Goal: Check status: Check status

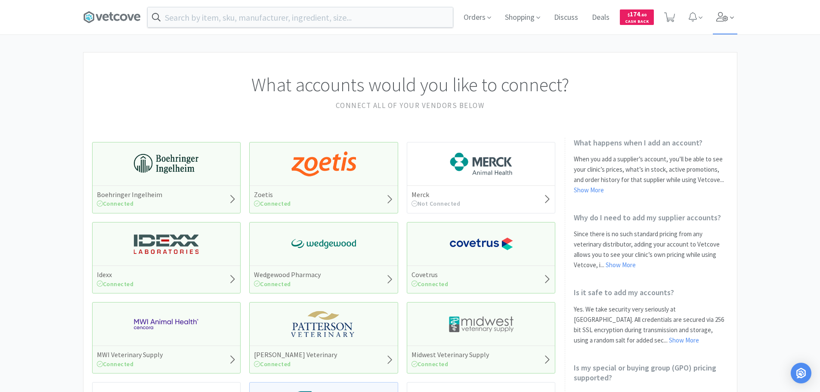
click at [719, 18] on icon at bounding box center [722, 16] width 12 height 9
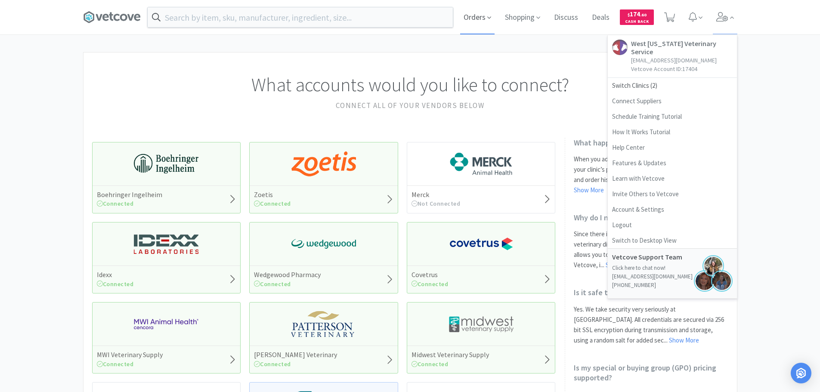
click at [471, 20] on span "Orders" at bounding box center [477, 17] width 34 height 34
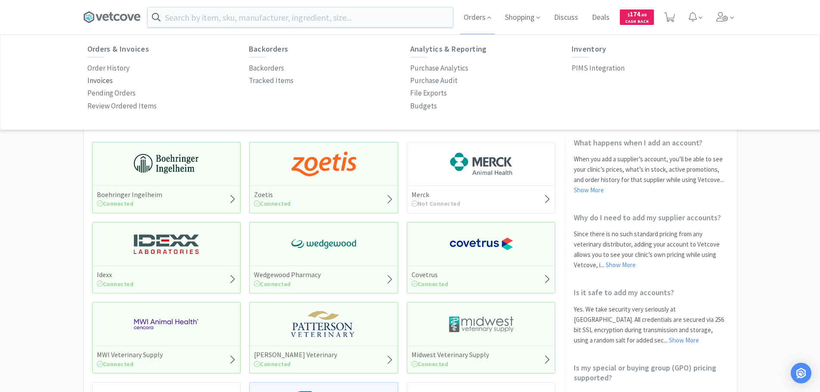
click at [111, 79] on p "Invoices" at bounding box center [99, 81] width 25 height 12
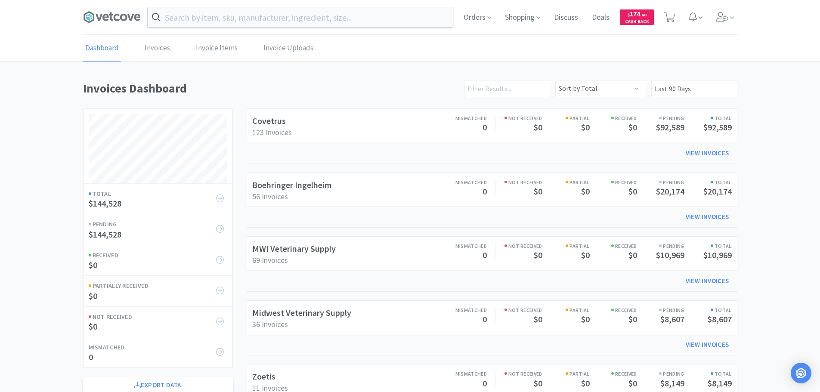
scroll to position [477, 654]
click at [266, 177] on div "Boehringer Ingelheim 56 Invoices Mismatched 0 Not Received $0 Partial $0 Receiv…" at bounding box center [492, 190] width 490 height 34
click at [272, 182] on link "Boehringer Ingelheim" at bounding box center [292, 184] width 80 height 11
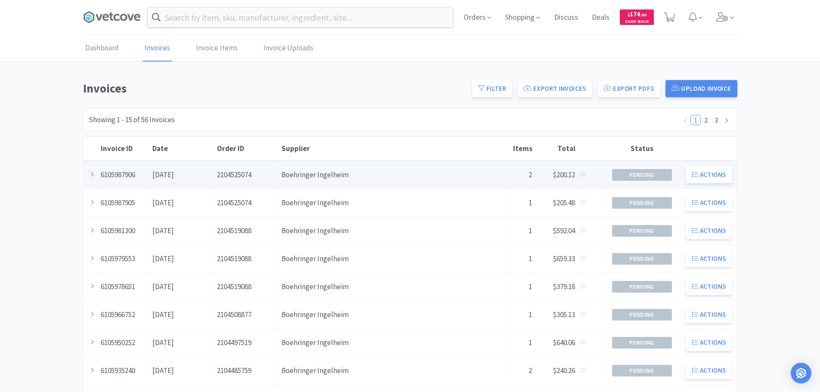
click at [276, 181] on div "Order ID 2104525074" at bounding box center [247, 175] width 65 height 22
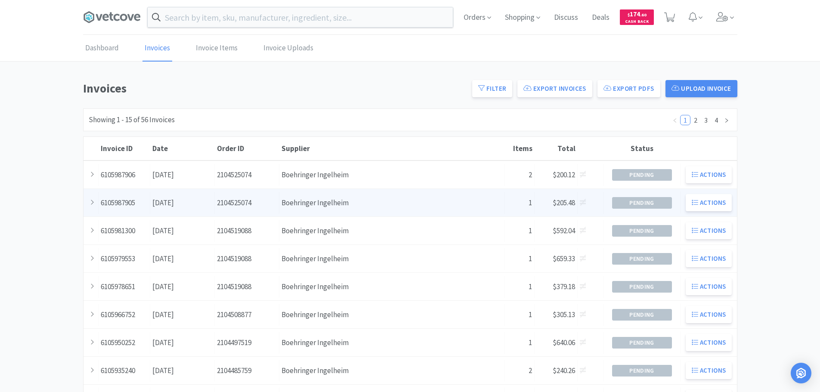
click at [195, 198] on div "Date [DATE]" at bounding box center [182, 203] width 65 height 22
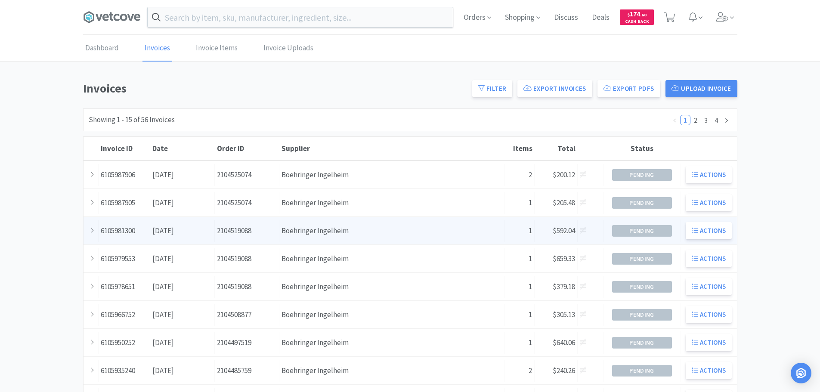
click at [185, 222] on div "Date [DATE]" at bounding box center [182, 231] width 65 height 22
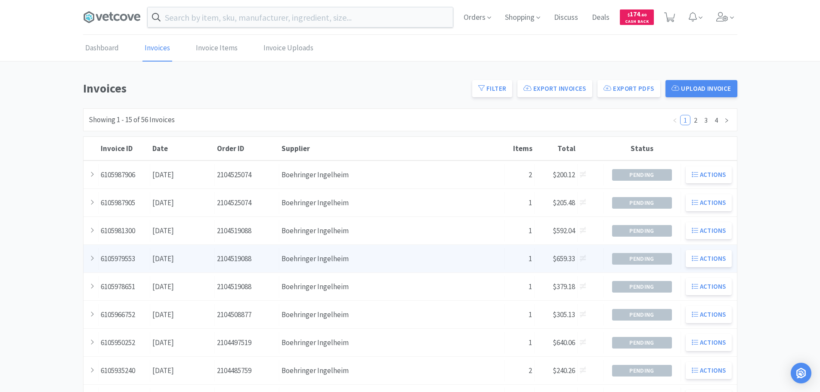
click at [245, 254] on div "Order ID 2104519088" at bounding box center [247, 259] width 65 height 22
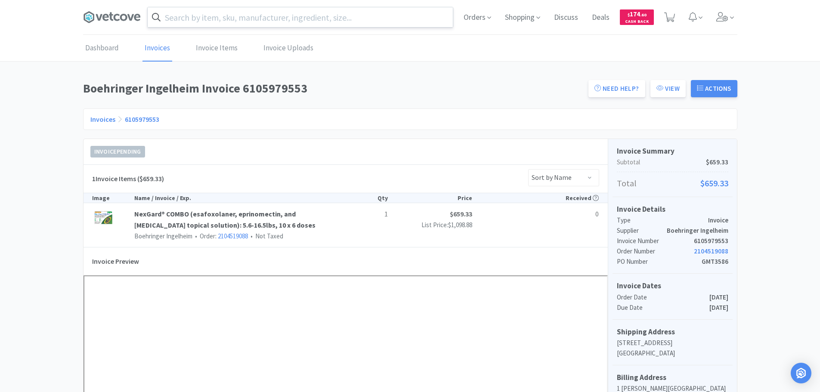
click at [210, 18] on input "text" at bounding box center [300, 17] width 305 height 20
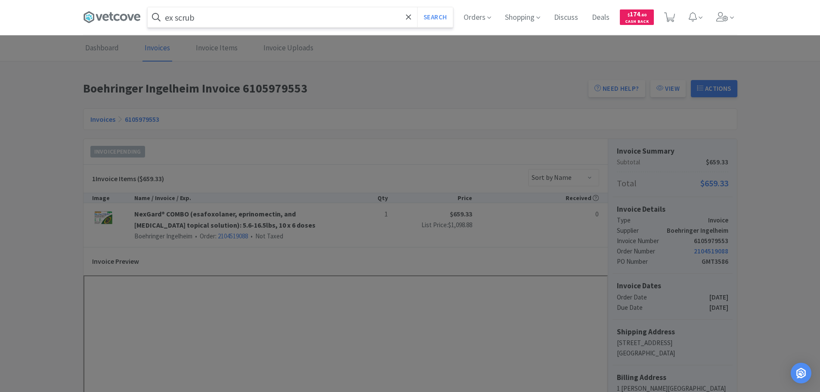
click at [417, 7] on button "Search" at bounding box center [435, 17] width 36 height 20
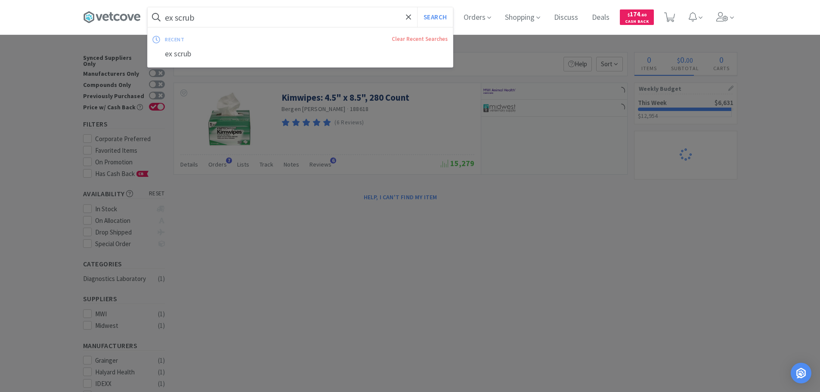
click at [176, 19] on input "ex scrub" at bounding box center [300, 17] width 305 height 20
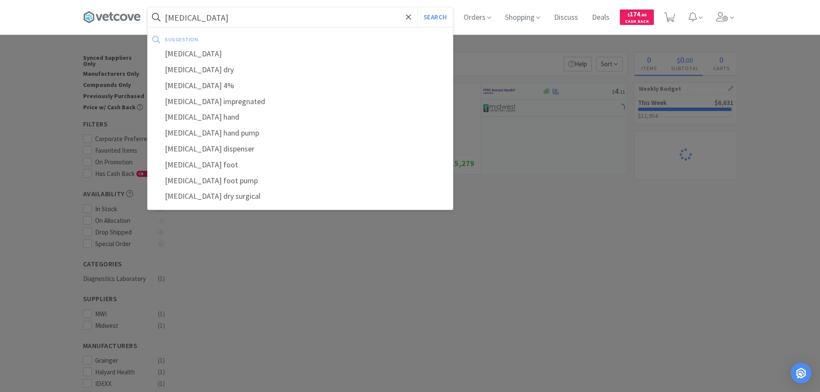
click at [417, 7] on button "Search" at bounding box center [435, 17] width 36 height 20
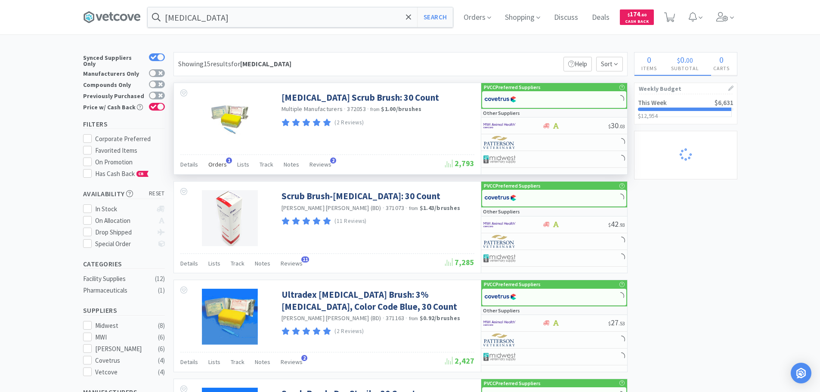
click at [219, 164] on span "Orders" at bounding box center [217, 165] width 19 height 8
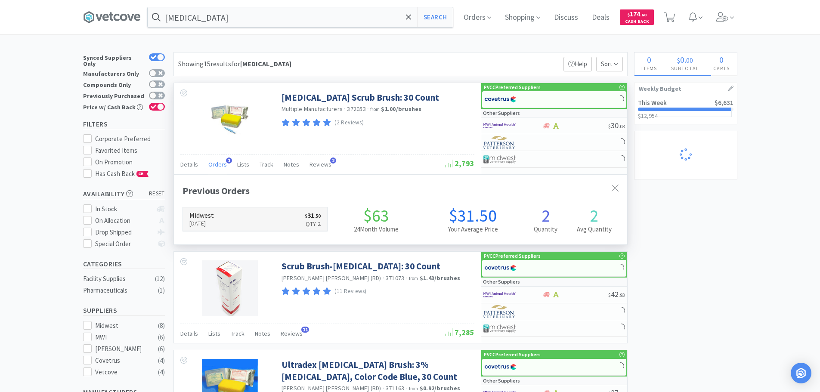
scroll to position [223, 453]
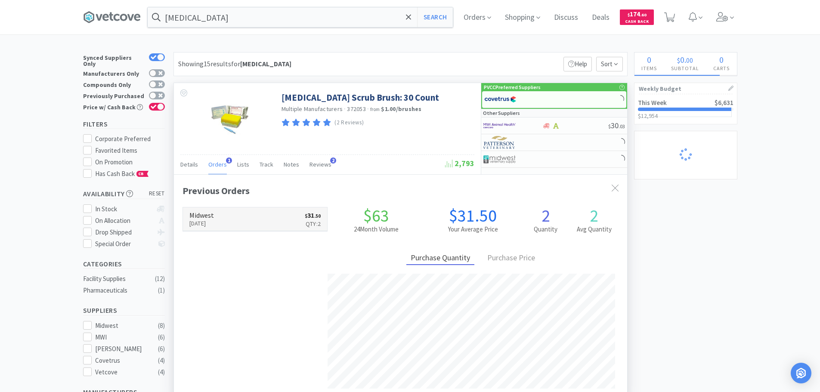
click at [214, 220] on p "[DATE]" at bounding box center [201, 223] width 25 height 9
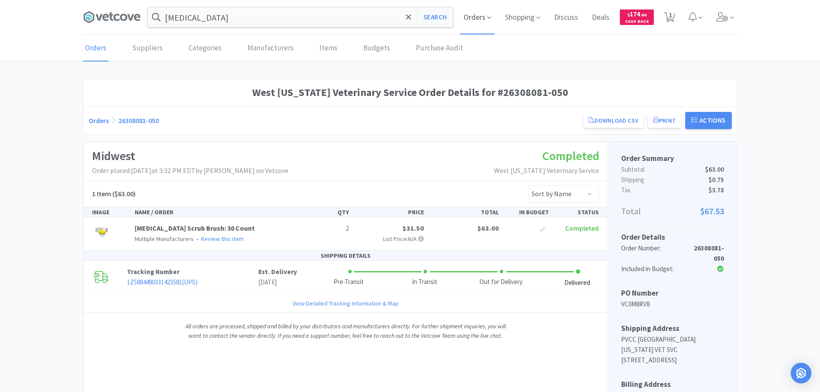
click at [473, 15] on span "Orders" at bounding box center [477, 17] width 34 height 34
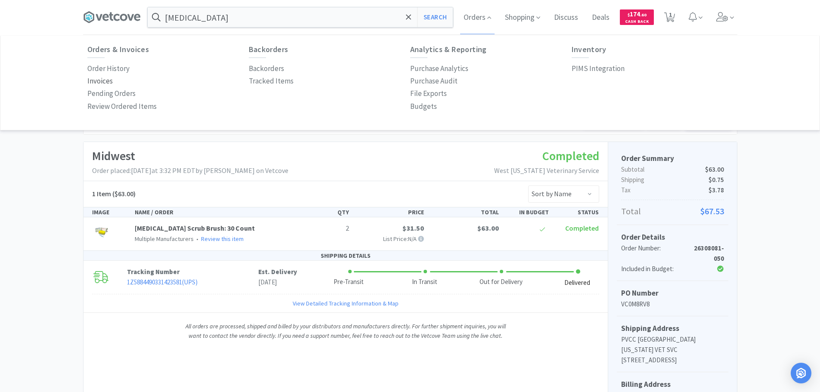
click at [94, 77] on p "Invoices" at bounding box center [99, 81] width 25 height 12
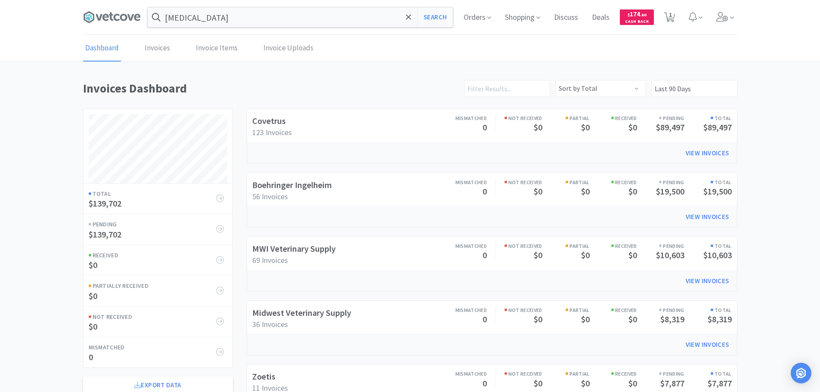
scroll to position [477, 654]
click at [331, 309] on link "Midwest Veterinary Supply" at bounding box center [301, 312] width 99 height 11
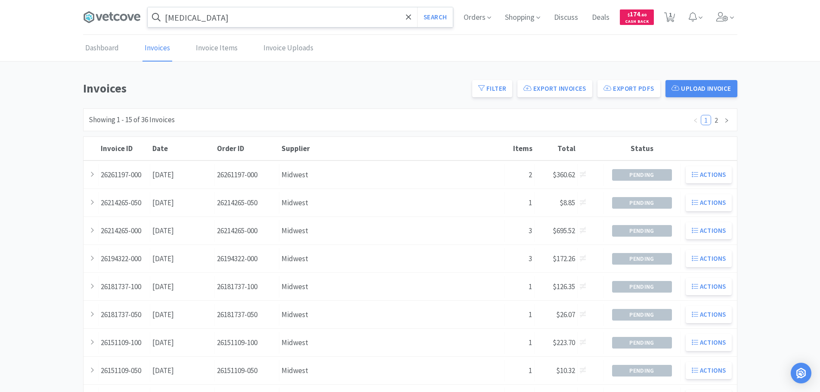
click at [322, 15] on input "[MEDICAL_DATA]" at bounding box center [300, 17] width 305 height 20
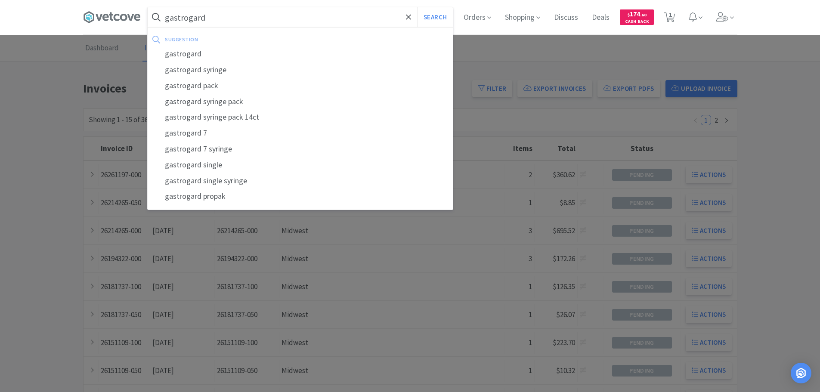
type input "gastrogard"
click at [417, 7] on button "Search" at bounding box center [435, 17] width 36 height 20
select select "2"
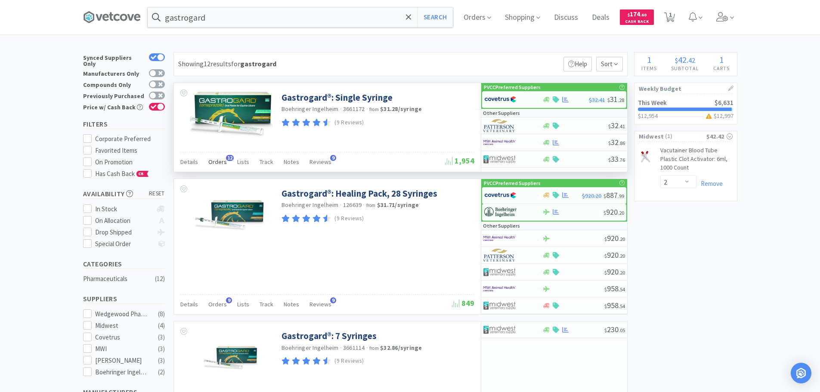
click at [218, 163] on span "Orders" at bounding box center [217, 162] width 19 height 8
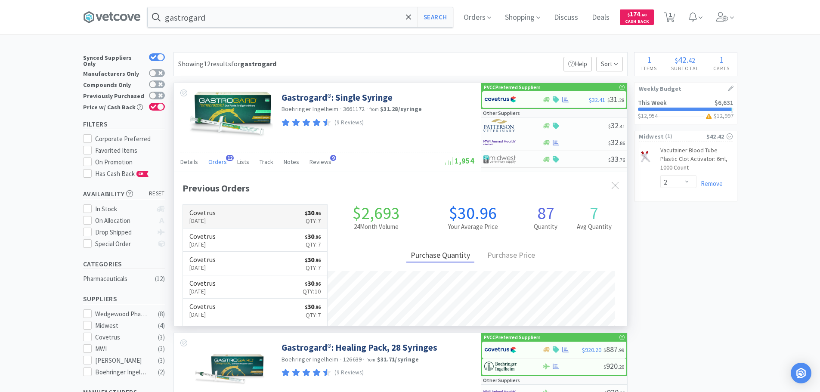
scroll to position [231, 453]
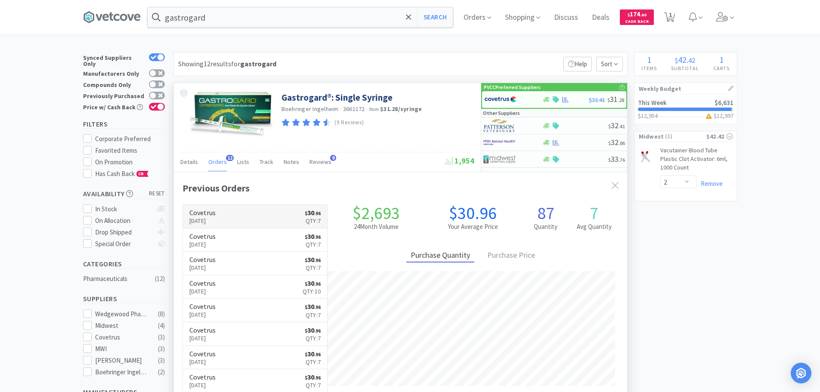
click at [226, 206] on link "Covetrus [DATE] $ 30 . 96 Qty: 7" at bounding box center [255, 217] width 145 height 24
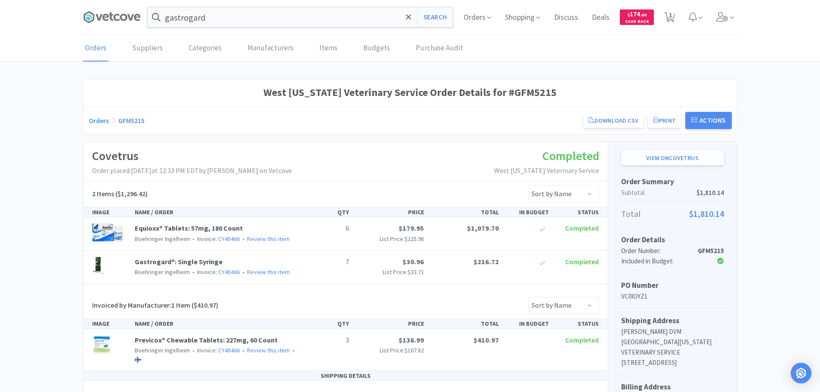
select select "2"
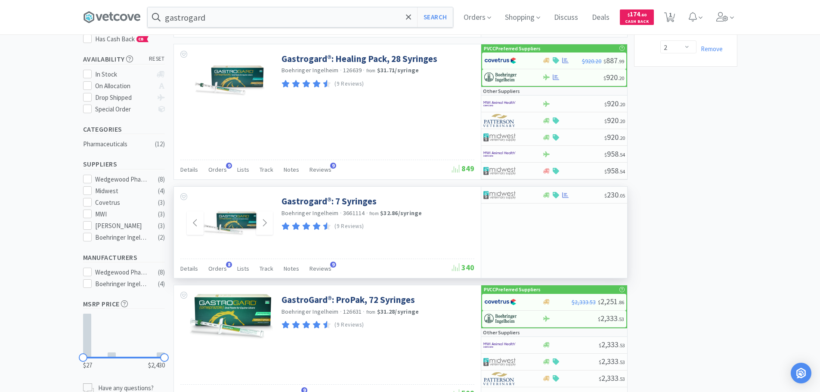
scroll to position [86, 0]
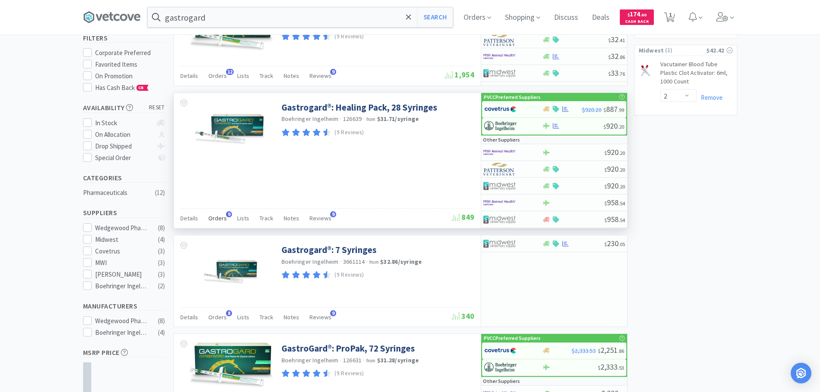
click at [215, 217] on span "Orders" at bounding box center [217, 218] width 19 height 8
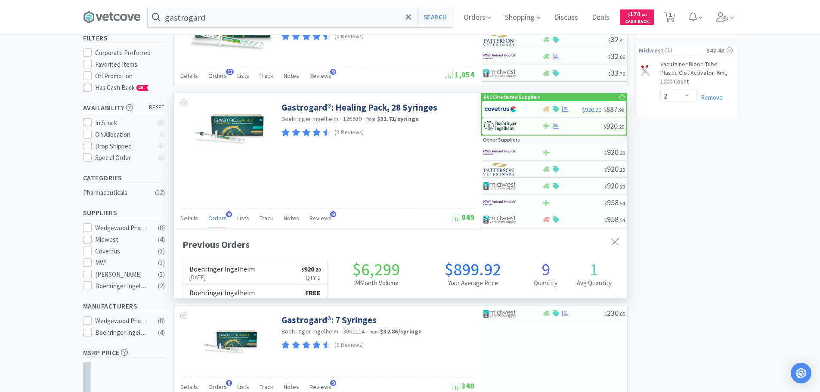
scroll to position [231, 453]
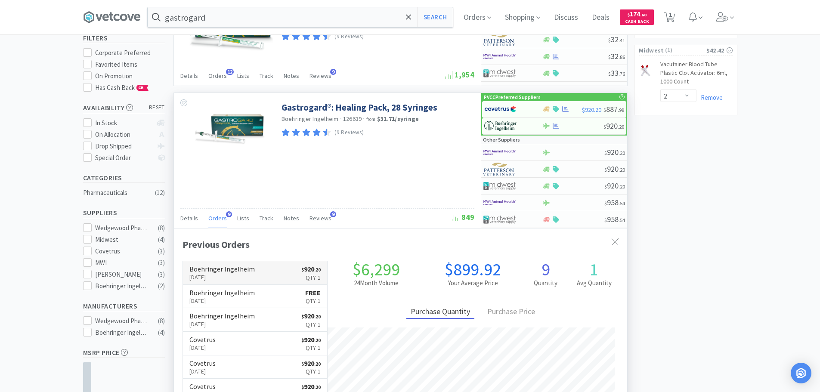
click at [239, 272] on h6 "Boehringer Ingelheim" at bounding box center [221, 269] width 65 height 7
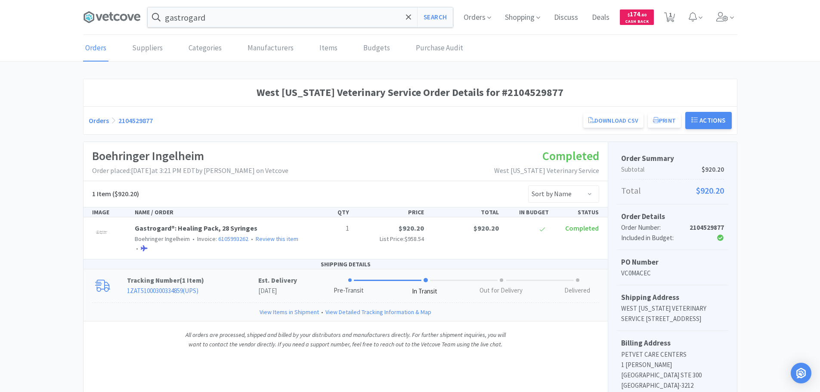
click at [181, 291] on link "1ZAT51000300334859 ( UPS )" at bounding box center [162, 291] width 71 height 8
